Goal: Download file/media

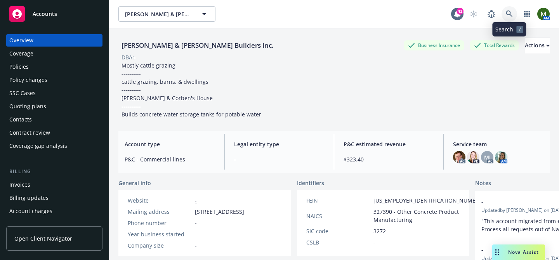
click at [508, 17] on link at bounding box center [509, 14] width 16 height 16
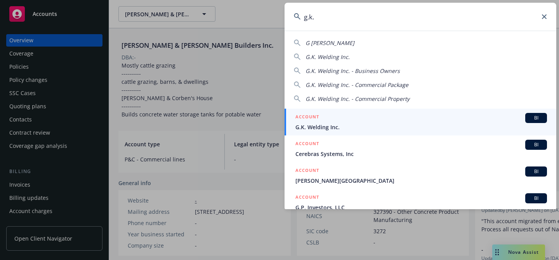
type input "g.k."
click at [334, 115] on div "ACCOUNT BI" at bounding box center [420, 118] width 251 height 10
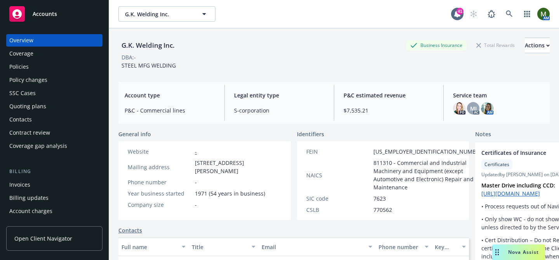
click at [37, 71] on div "Policies" at bounding box center [54, 67] width 90 height 12
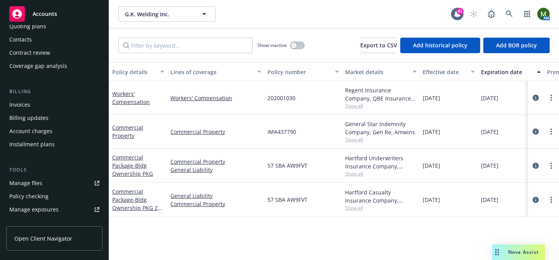
scroll to position [81, 0]
click at [44, 185] on link "Manage files" at bounding box center [54, 182] width 96 height 12
click at [299, 44] on button "button" at bounding box center [297, 46] width 15 height 8
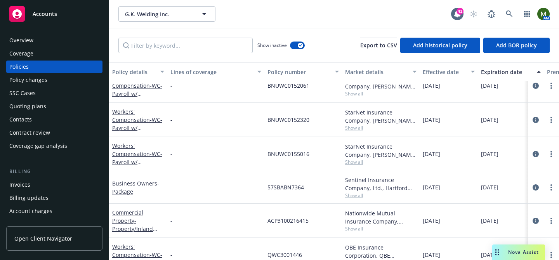
click at [29, 69] on div "Policies" at bounding box center [54, 67] width 90 height 12
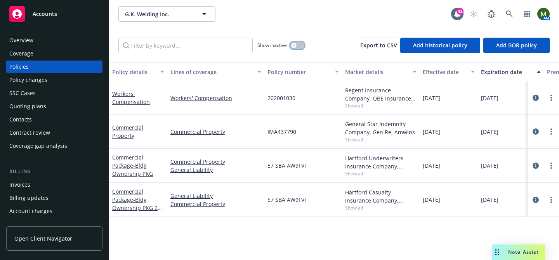
click at [296, 46] on button "button" at bounding box center [297, 46] width 15 height 8
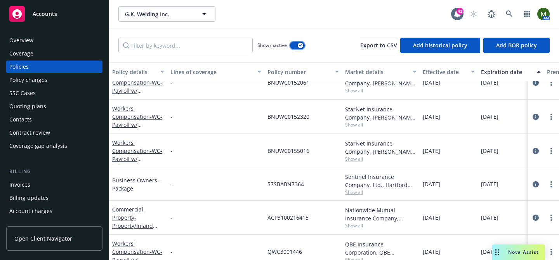
scroll to position [15, 0]
click at [135, 152] on link "Workers' Compensation - WC- Payroll w/ Heartland" at bounding box center [137, 155] width 50 height 32
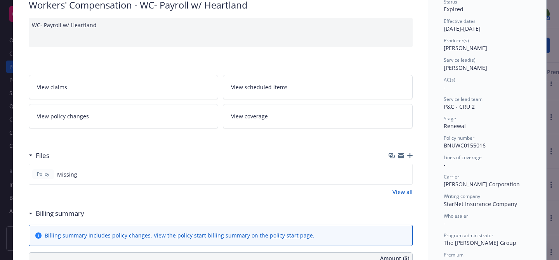
scroll to position [66, 0]
click at [454, 145] on span "BNUWC0155016" at bounding box center [464, 144] width 42 height 7
copy span "BNUWC0155016"
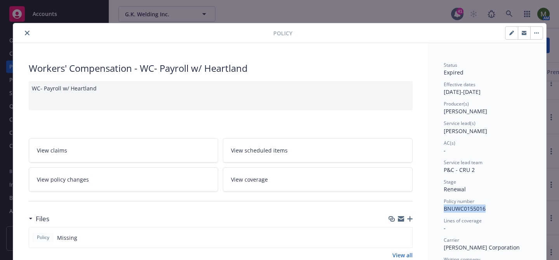
scroll to position [0, 0]
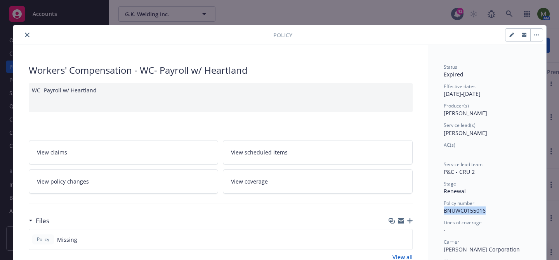
click at [25, 36] on icon "close" at bounding box center [27, 35] width 5 height 5
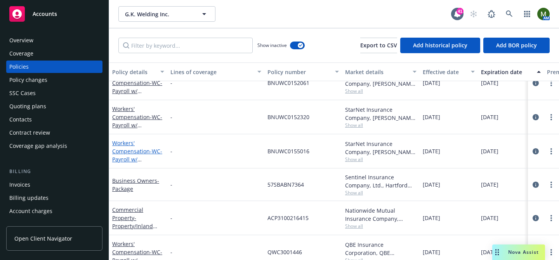
click at [133, 150] on link "Workers' Compensation - WC- Payroll w/ Heartland" at bounding box center [137, 155] width 50 height 32
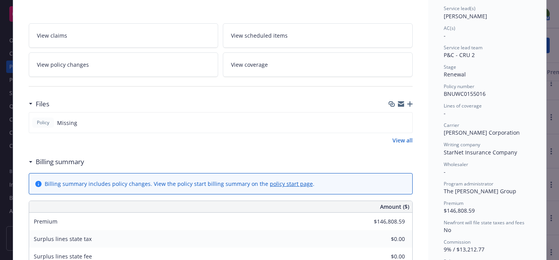
scroll to position [119, 0]
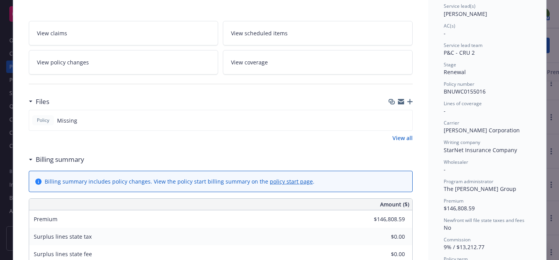
click at [467, 130] on span "W.R. Berkley Corporation" at bounding box center [481, 129] width 76 height 7
copy span "W.R. Berkley Corporation"
click at [460, 93] on span "BNUWC0155016" at bounding box center [464, 91] width 42 height 7
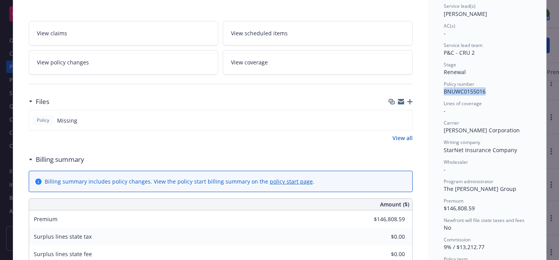
click at [460, 93] on span "BNUWC0155016" at bounding box center [464, 91] width 42 height 7
copy span "BNUWC0155016"
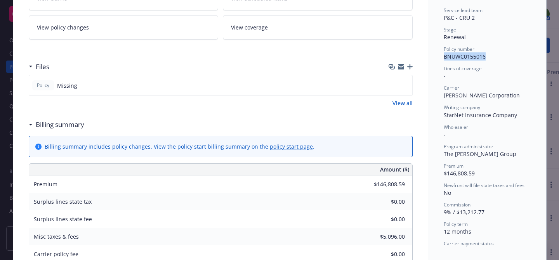
scroll to position [0, 0]
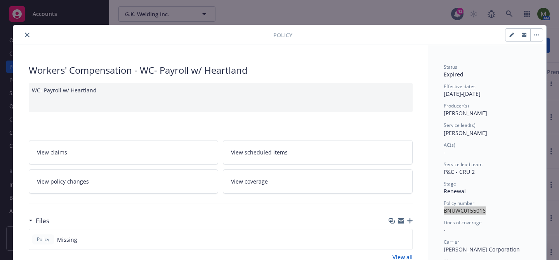
click at [24, 32] on button "close" at bounding box center [26, 34] width 9 height 9
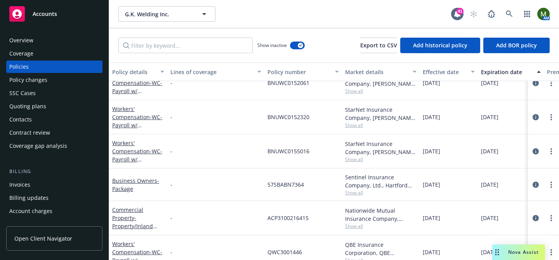
click at [27, 40] on div "Overview" at bounding box center [21, 40] width 24 height 12
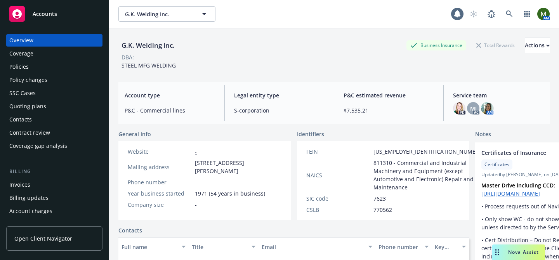
click at [150, 44] on div "G.K. Welding Inc." at bounding box center [147, 45] width 59 height 10
copy div "G.K. Welding Inc."
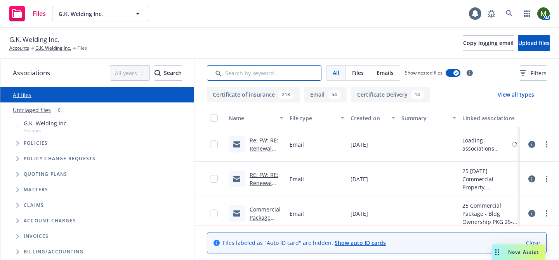
click at [314, 73] on input "Search by keyword..." at bounding box center [264, 73] width 114 height 16
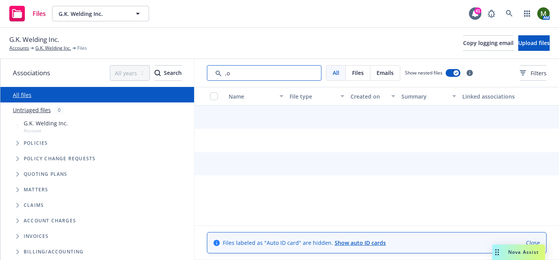
type input ","
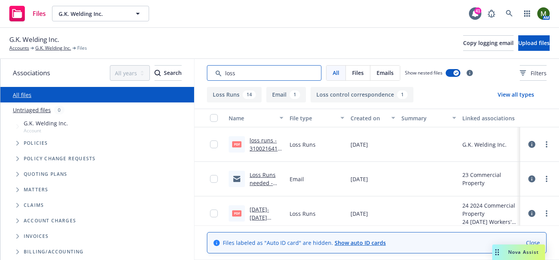
click at [296, 75] on input "Search by keyword..." at bounding box center [264, 73] width 114 height 16
type input "loss runs"
click at [360, 121] on div "Created on" at bounding box center [368, 118] width 36 height 8
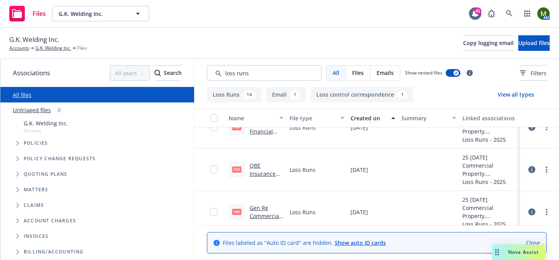
scroll to position [473, 0]
click at [261, 166] on div "QBE Insurance Group Limited WC 2022 - 2024 Loss Runs - Valued 2025-07-08.pdf" at bounding box center [266, 169] width 34 height 16
click at [257, 166] on link "QBE Insurance Group Limited WC 2022 - 2024 Loss Runs - Valued 2025-07-08.pdf" at bounding box center [264, 197] width 30 height 73
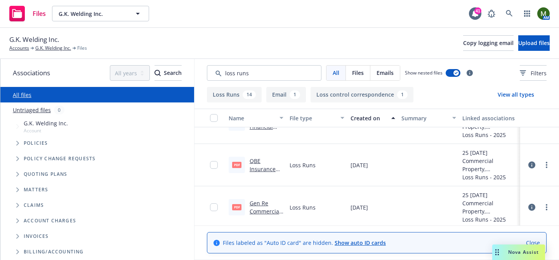
scroll to position [472, 0]
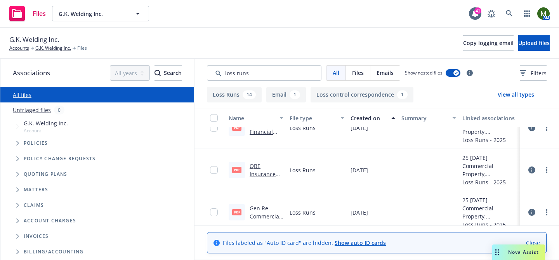
click at [551, 170] on div at bounding box center [539, 169] width 33 height 25
click at [547, 170] on circle "more" at bounding box center [546, 170] width 2 height 2
click at [507, 199] on link "Download" at bounding box center [511, 202] width 77 height 16
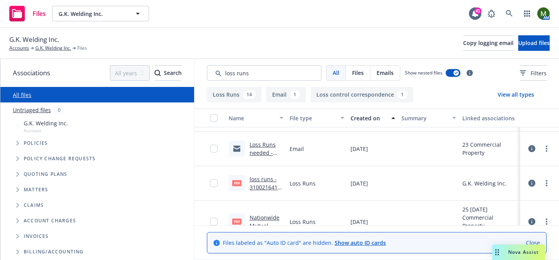
scroll to position [337, 0]
click at [260, 180] on link "loss runs - 3100216415.pdf" at bounding box center [265, 188] width 33 height 24
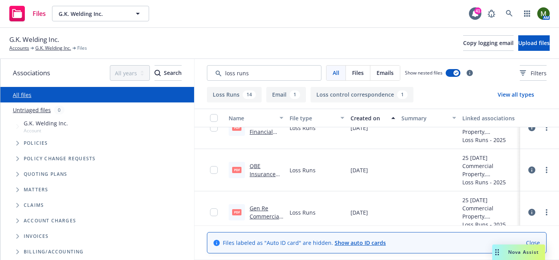
scroll to position [477, 0]
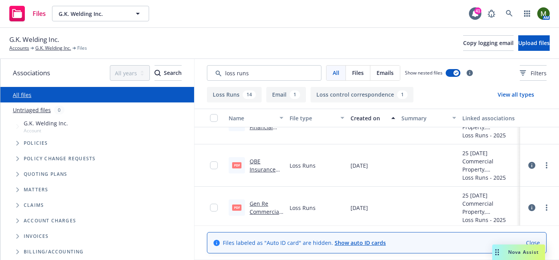
click at [259, 200] on link "Gen Re Commercial Property 2024 - 2025 Loss Runs - Valued 2025-06-27.pdf" at bounding box center [264, 232] width 31 height 64
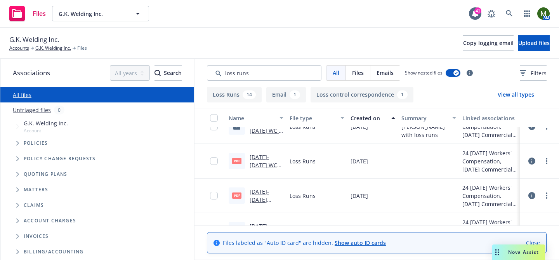
scroll to position [124, 0]
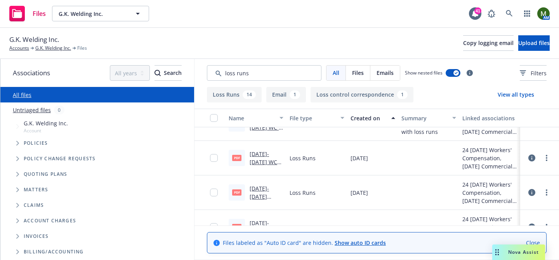
click at [261, 189] on link "2020-2021 WC Berkley Net - Valued 6/30/2024.pdf" at bounding box center [265, 209] width 33 height 48
click at [267, 190] on link "2020-2021 WC Berkley Net - Valued 6/30/2024.pdf" at bounding box center [265, 209] width 33 height 48
click at [547, 192] on link "more" at bounding box center [545, 192] width 9 height 9
click at [502, 145] on link "Download" at bounding box center [511, 146] width 77 height 16
click at [463, 45] on span "Copy logging email" at bounding box center [488, 42] width 50 height 7
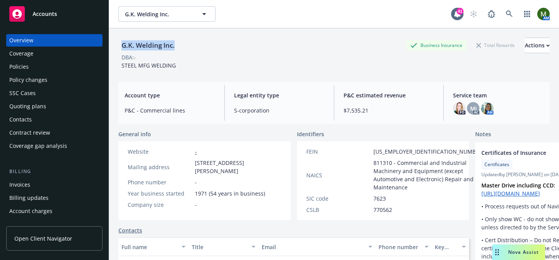
click at [19, 62] on div "Policies" at bounding box center [18, 67] width 19 height 12
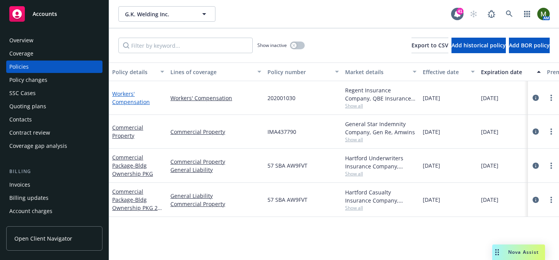
click at [129, 94] on link "Workers' Compensation" at bounding box center [131, 98] width 38 height 16
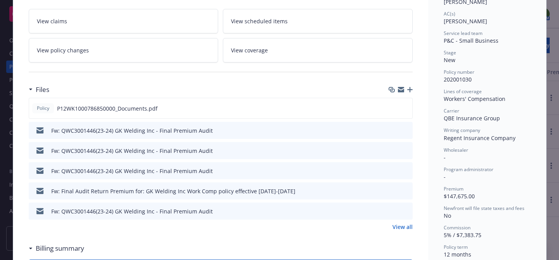
scroll to position [133, 0]
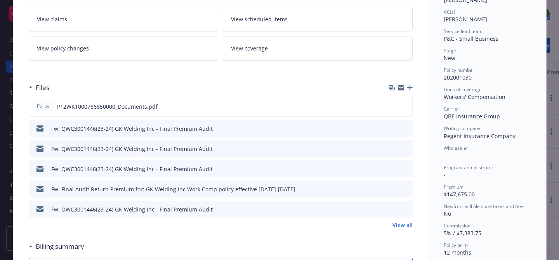
click at [400, 223] on link "View all" at bounding box center [402, 225] width 20 height 8
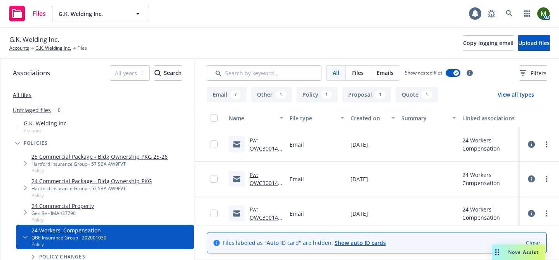
scroll to position [279, 0]
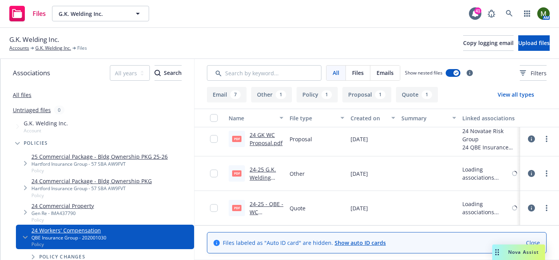
click at [272, 204] on link "24-25 - QBE - WC Quote.pdf" at bounding box center [266, 212] width 34 height 24
click at [257, 168] on link "24-25 G.K. Welding Client Service Agreement.pdf" at bounding box center [266, 190] width 34 height 48
click at [270, 140] on link "24 GK WC Proposal.pdf" at bounding box center [265, 139] width 33 height 16
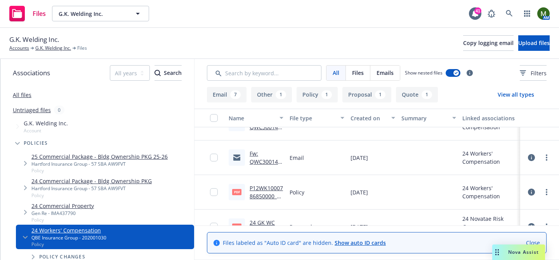
scroll to position [191, 0]
click at [269, 164] on link "Fw: QWC3001446(23-24) GK Welding Inc - Final Premium Audit" at bounding box center [264, 179] width 31 height 56
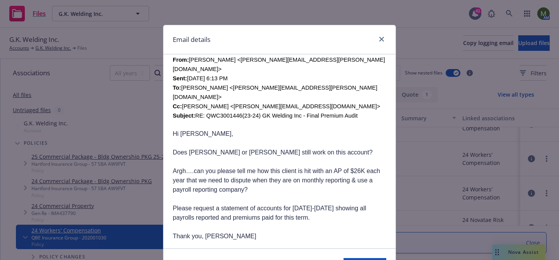
scroll to position [196, 0]
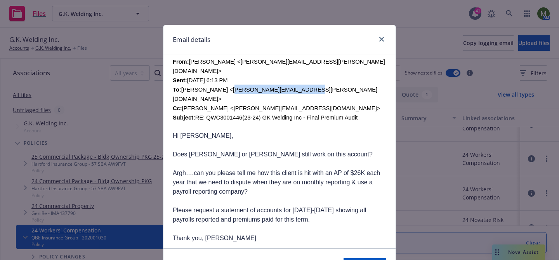
drag, startPoint x: 295, startPoint y: 80, endPoint x: 224, endPoint y: 83, distance: 71.0
click at [224, 83] on font "From: Lacey Torkelson <lacey.torkelson@newfront.com> Sent: Thursday, January 9,…" at bounding box center [279, 90] width 212 height 62
copy font "brenda.harris@novatae.com"
click at [380, 41] on icon "close" at bounding box center [381, 39] width 5 height 5
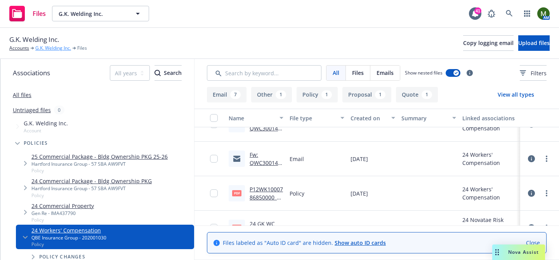
click at [53, 48] on link "G.K. Welding Inc." at bounding box center [53, 48] width 36 height 7
